Goal: Task Accomplishment & Management: Use online tool/utility

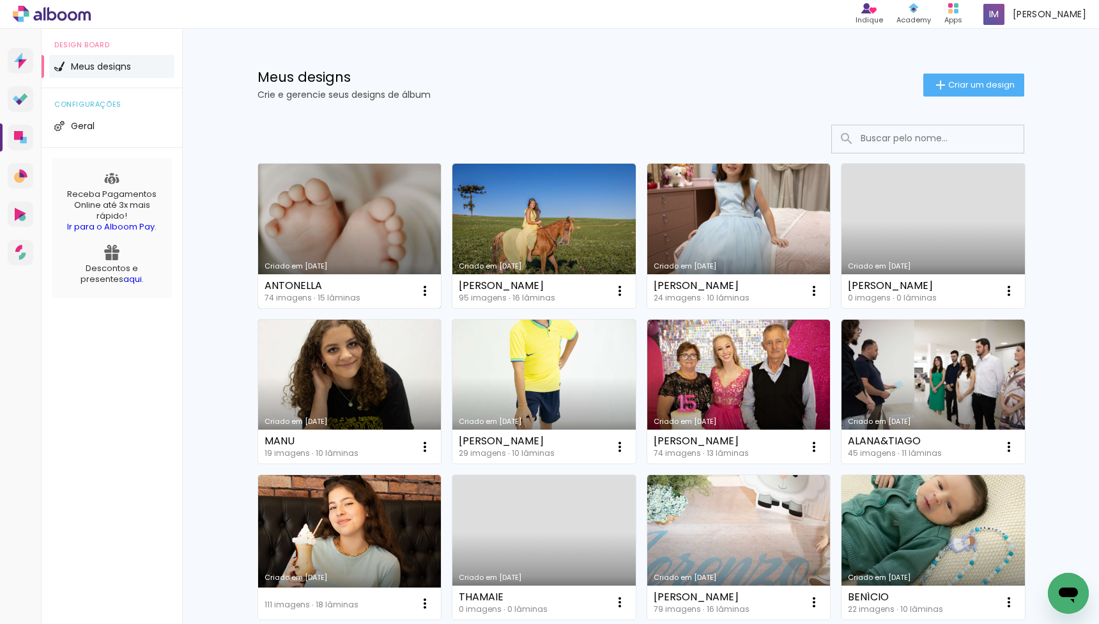
click at [364, 216] on link "Criado em [DATE]" at bounding box center [349, 236] width 183 height 144
